Goal: Information Seeking & Learning: Find specific fact

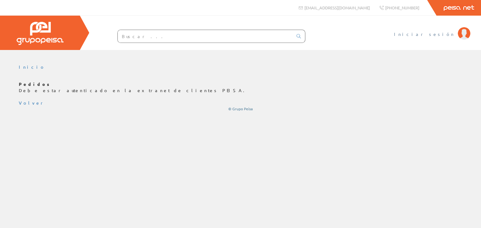
click at [431, 34] on span "Iniciar sesión" at bounding box center [424, 34] width 61 height 6
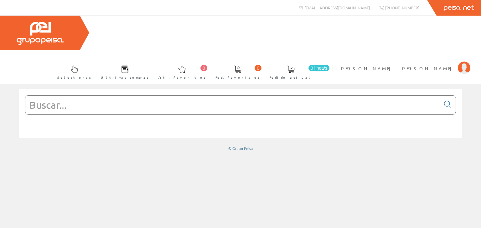
click at [68, 96] on input "text" at bounding box center [232, 105] width 415 height 19
click at [172, 98] on form at bounding box center [240, 114] width 431 height 38
click at [72, 96] on input "text" at bounding box center [232, 105] width 415 height 19
click at [138, 98] on form at bounding box center [240, 114] width 431 height 38
click at [423, 65] on span "[PERSON_NAME]" at bounding box center [395, 68] width 118 height 6
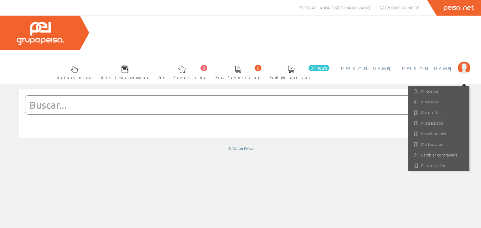
click at [197, 96] on input "text" at bounding box center [232, 105] width 415 height 19
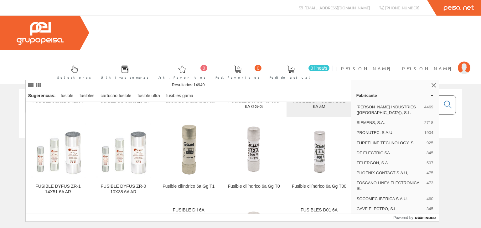
scroll to position [156, 0]
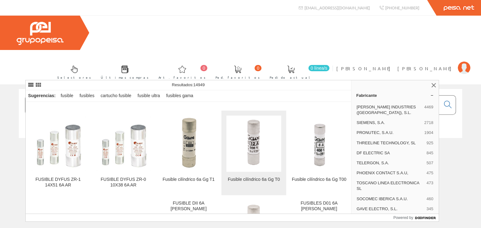
type input "fusible 6a"
click at [264, 148] on figure at bounding box center [253, 144] width 55 height 56
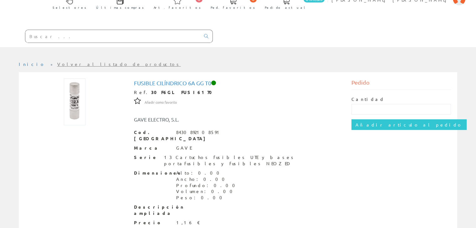
scroll to position [81, 0]
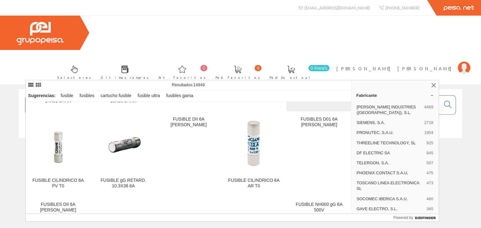
scroll to position [250, 0]
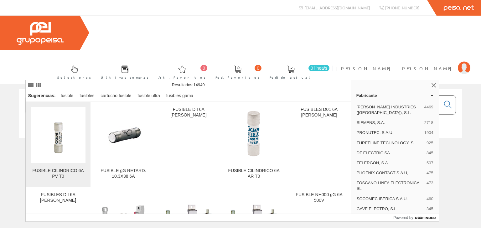
click at [58, 137] on img at bounding box center [57, 135] width 33 height 56
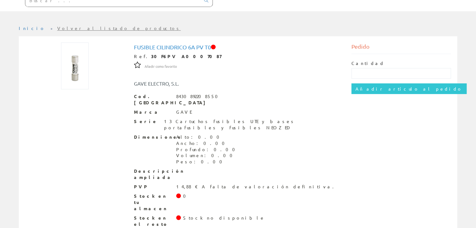
scroll to position [71, 0]
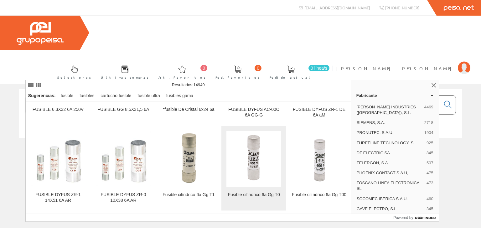
scroll to position [156, 0]
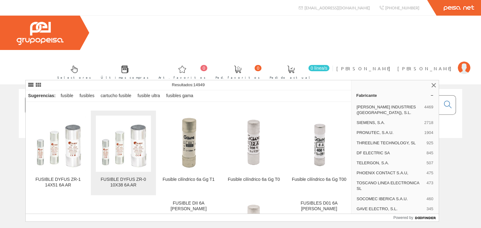
click at [131, 155] on img at bounding box center [123, 143] width 55 height 55
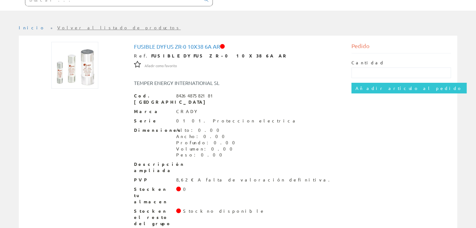
scroll to position [71, 0]
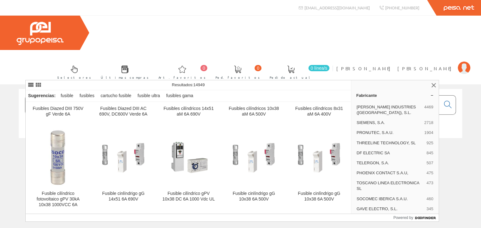
scroll to position [626, 0]
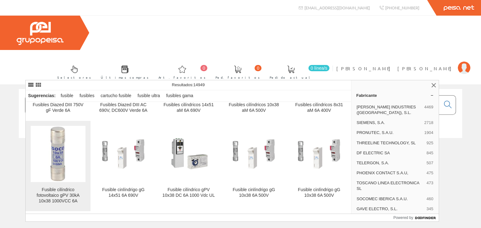
click at [56, 149] on img at bounding box center [58, 154] width 18 height 56
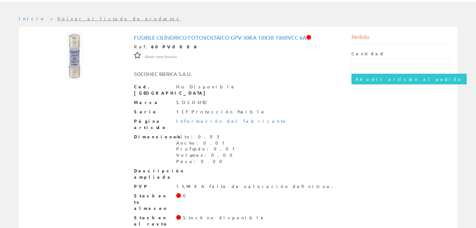
scroll to position [81, 0]
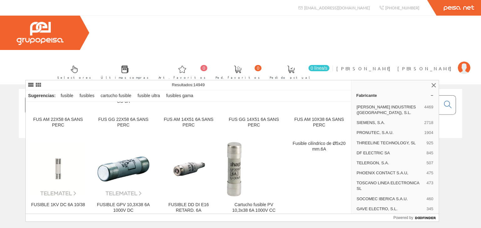
scroll to position [939, 0]
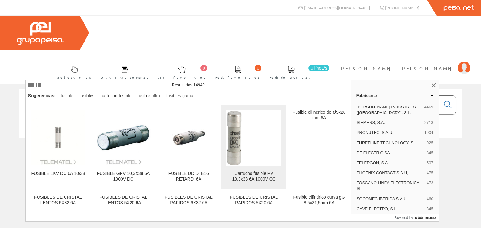
click at [249, 141] on img at bounding box center [253, 137] width 55 height 55
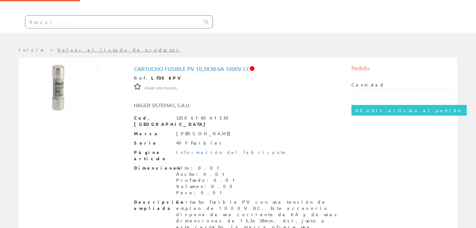
scroll to position [87, 0]
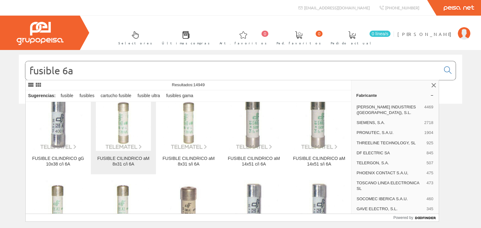
scroll to position [1149, 0]
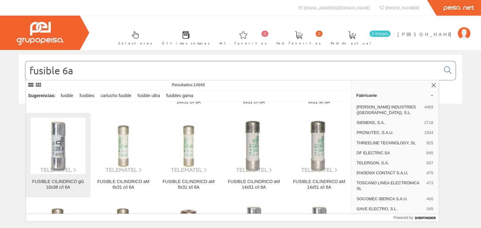
click at [64, 158] on img at bounding box center [58, 146] width 55 height 55
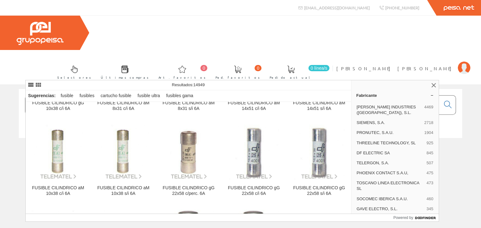
scroll to position [1239, 0]
